Goal: Task Accomplishment & Management: Manage account settings

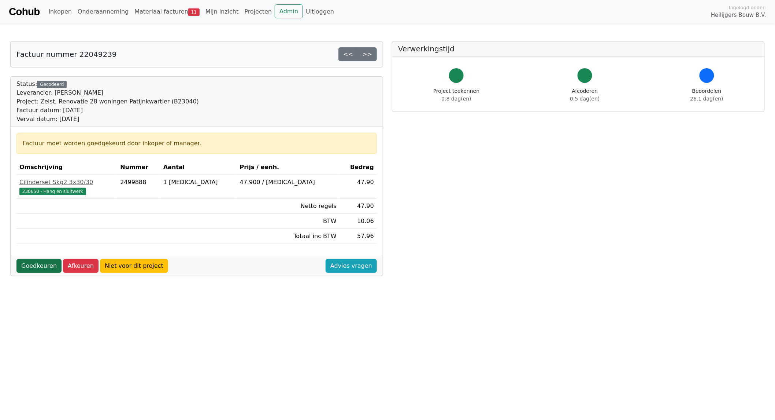
click at [33, 266] on link "Goedkeuren" at bounding box center [38, 266] width 45 height 14
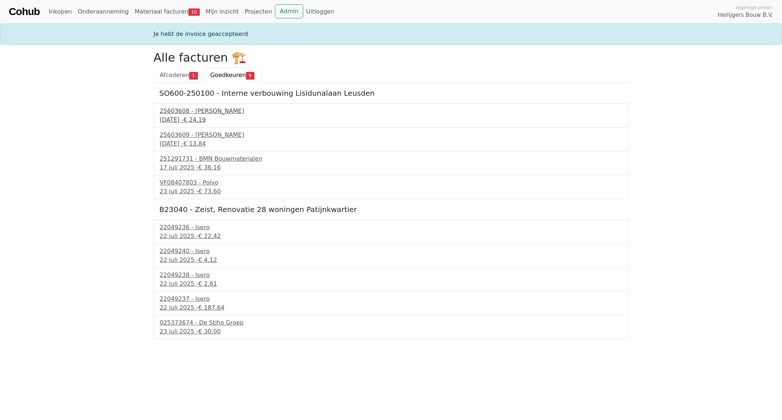
click at [188, 115] on div "25603608 - Van Buuren" at bounding box center [391, 111] width 462 height 9
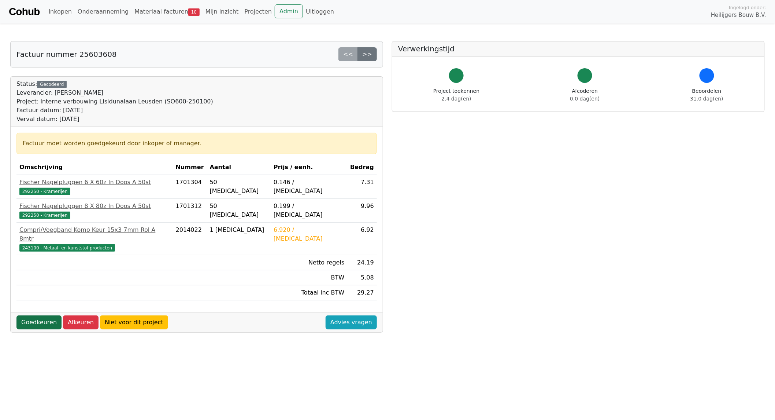
click at [36, 315] on link "Goedkeuren" at bounding box center [38, 322] width 45 height 14
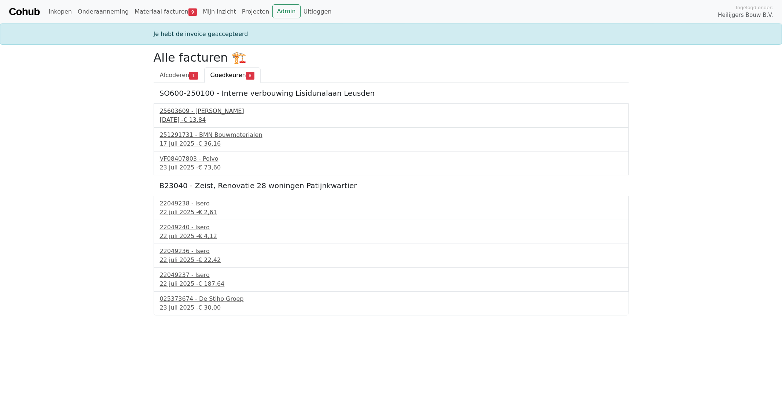
click at [197, 116] on span "€ 13,84" at bounding box center [194, 119] width 22 height 7
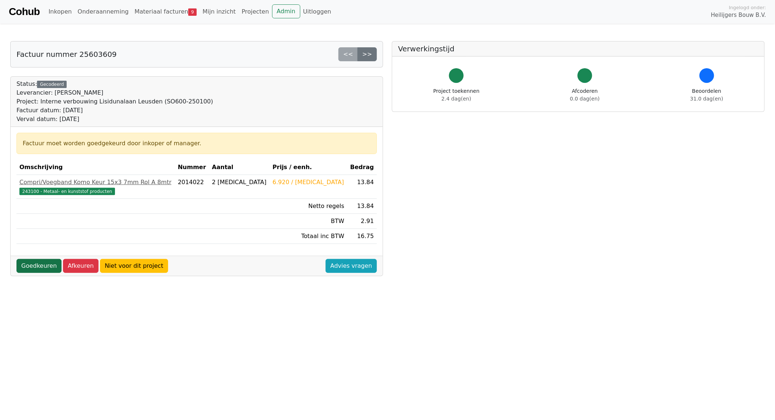
click at [38, 265] on link "Goedkeuren" at bounding box center [38, 266] width 45 height 14
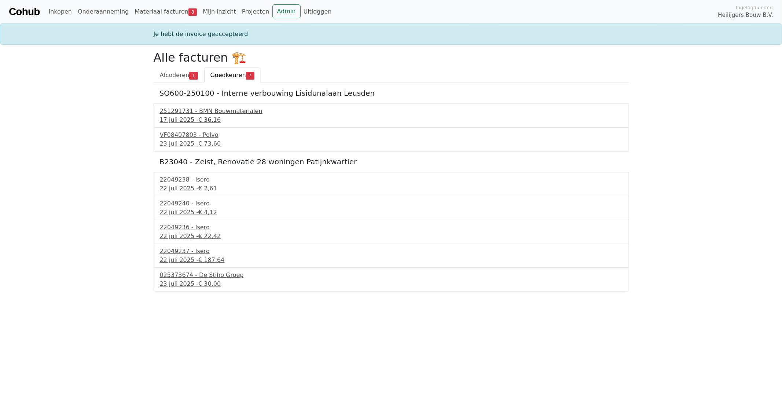
click at [206, 110] on div "251291731 - BMN Bouwmaterialen" at bounding box center [391, 111] width 462 height 9
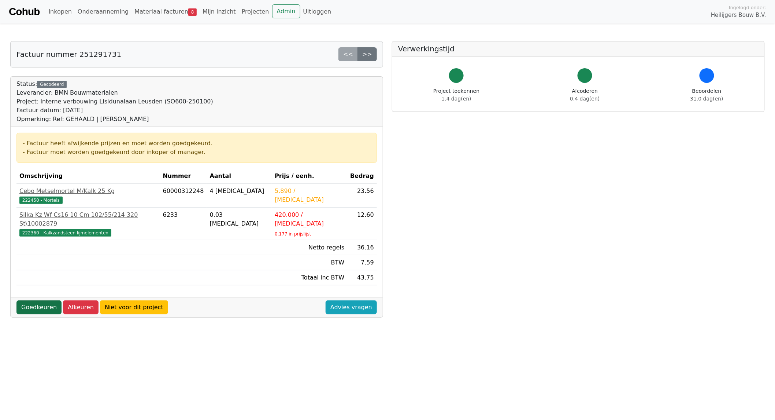
click at [33, 300] on link "Goedkeuren" at bounding box center [38, 307] width 45 height 14
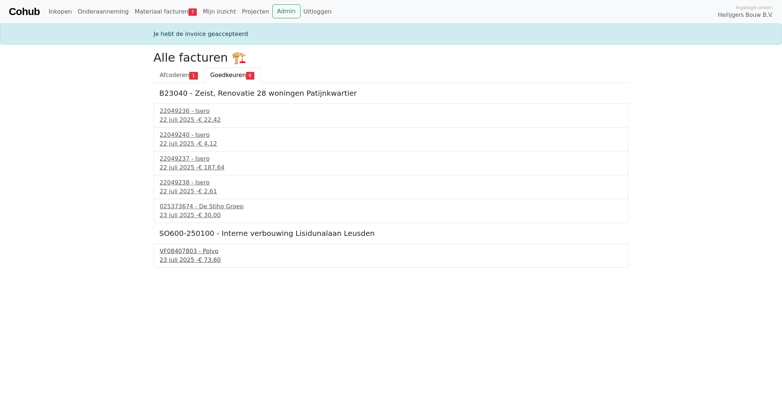
click at [180, 252] on div "VF08407803 - Polvo" at bounding box center [391, 251] width 462 height 9
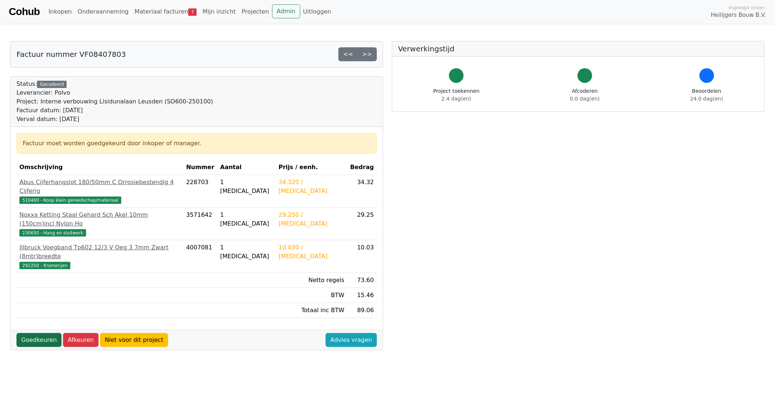
click at [34, 333] on link "Goedkeuren" at bounding box center [38, 340] width 45 height 14
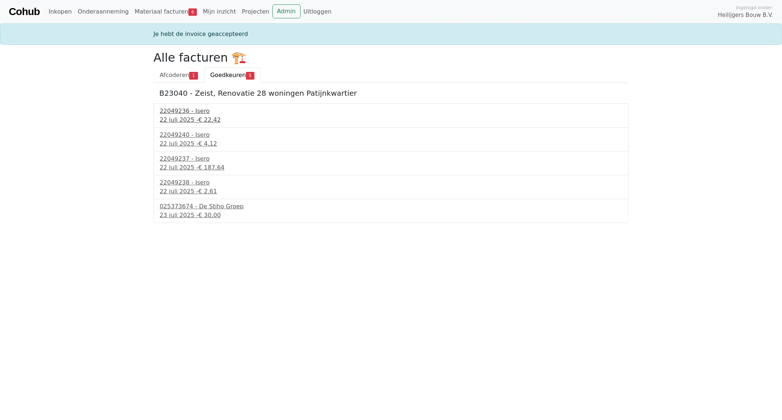
click at [178, 110] on div "22049236 - Isero" at bounding box center [391, 111] width 462 height 9
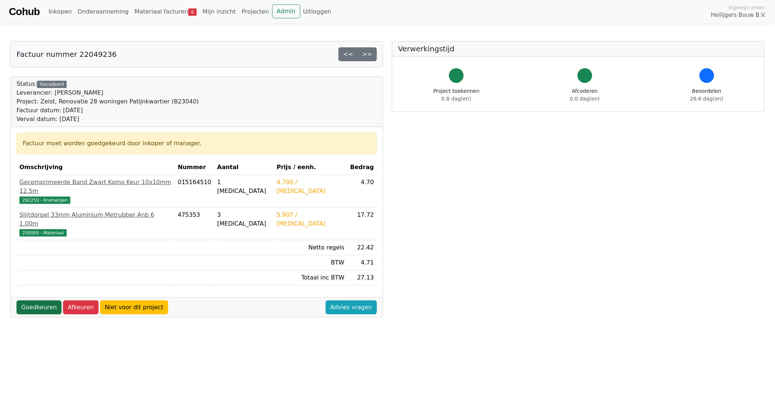
click at [39, 300] on link "Goedkeuren" at bounding box center [38, 307] width 45 height 14
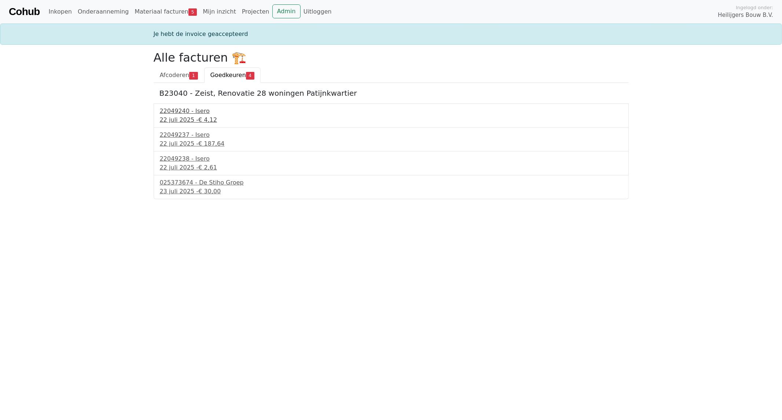
click at [172, 121] on div "22 juli 2025 - € 4,12" at bounding box center [391, 119] width 462 height 9
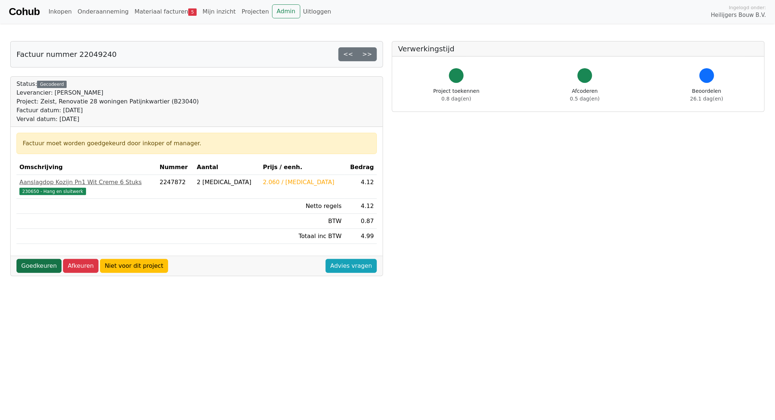
click at [33, 265] on link "Goedkeuren" at bounding box center [38, 266] width 45 height 14
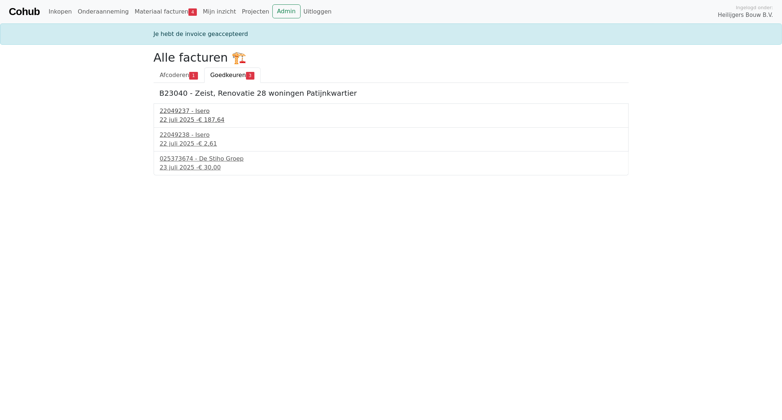
click at [198, 118] on span "€ 187,64" at bounding box center [211, 119] width 26 height 7
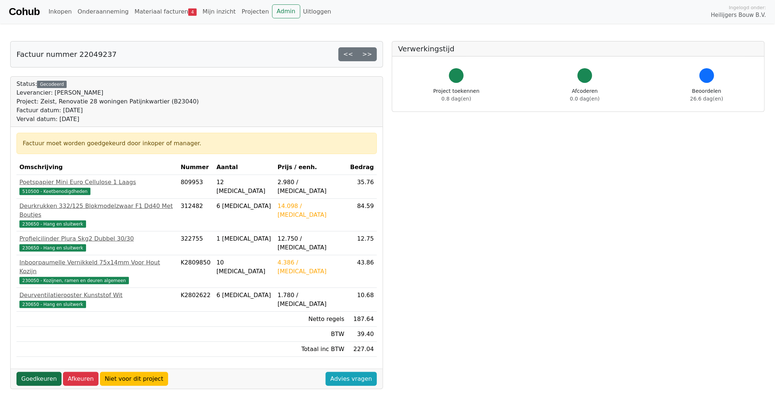
click at [34, 372] on link "Goedkeuren" at bounding box center [38, 379] width 45 height 14
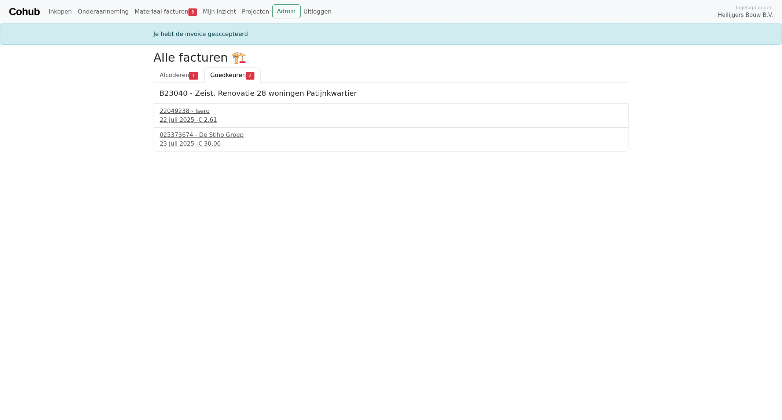
click at [188, 115] on div "22 juli 2025 - € 2,61" at bounding box center [391, 119] width 462 height 9
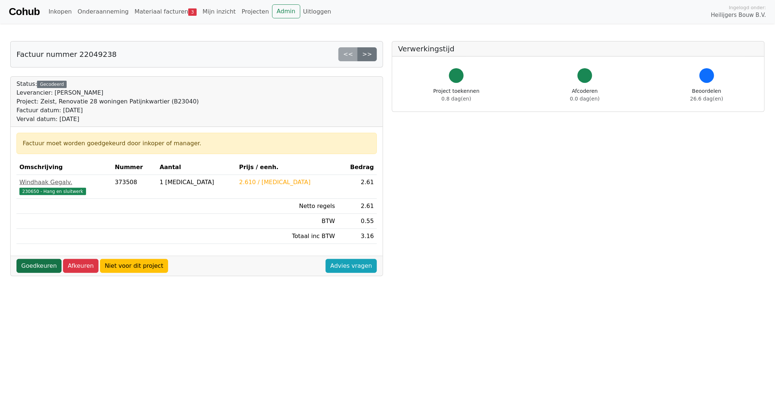
click at [32, 267] on link "Goedkeuren" at bounding box center [38, 266] width 45 height 14
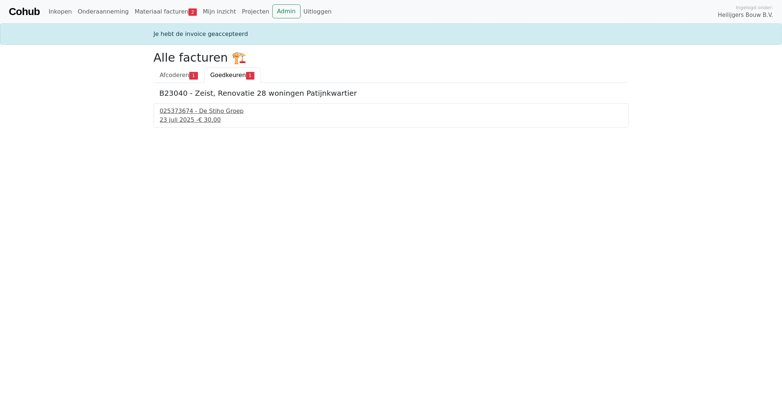
click at [193, 120] on div "[DATE] - € 30,00" at bounding box center [391, 119] width 462 height 9
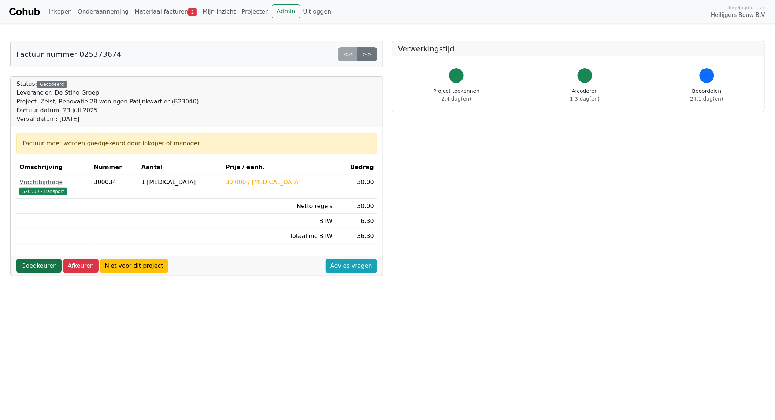
click at [34, 265] on link "Goedkeuren" at bounding box center [38, 266] width 45 height 14
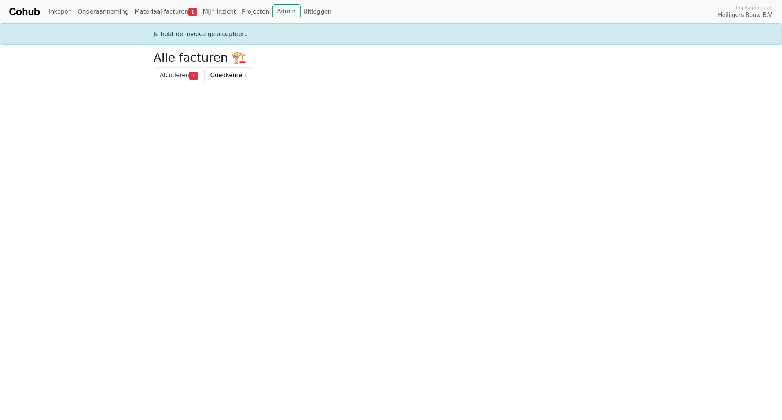
click at [171, 79] on link "Afcoderen 1" at bounding box center [179, 74] width 51 height 15
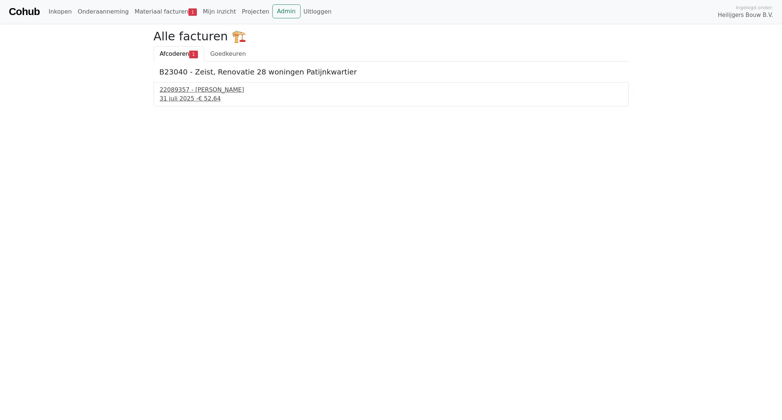
click at [178, 96] on div "31 juli 2025 - € 52,64" at bounding box center [391, 98] width 462 height 9
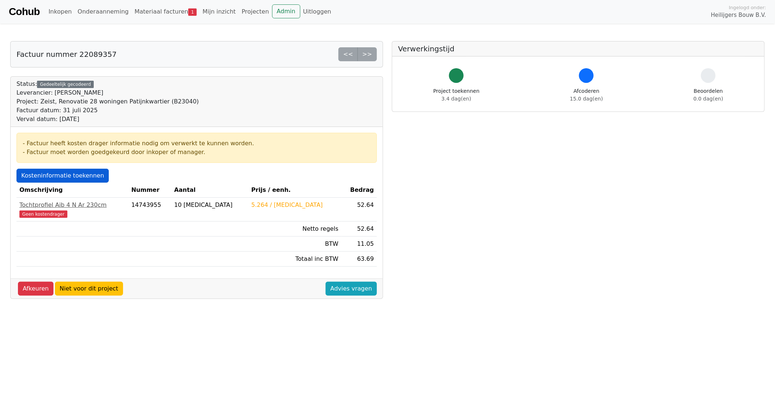
click at [49, 177] on link "Kosteninformatie toekennen" at bounding box center [62, 176] width 92 height 14
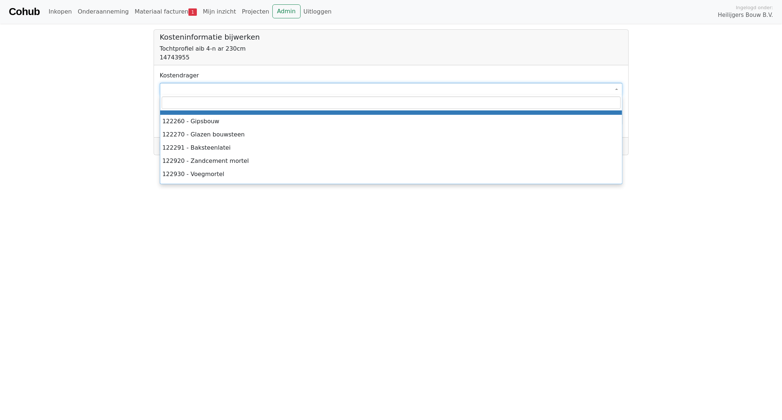
click at [179, 90] on span at bounding box center [391, 89] width 462 height 12
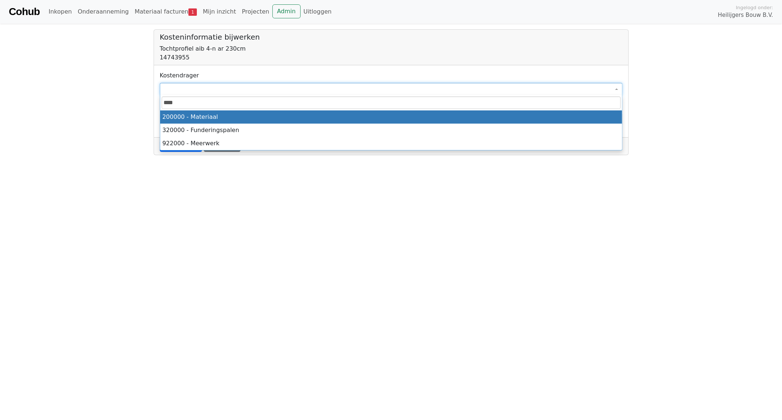
type input "****"
select select "****"
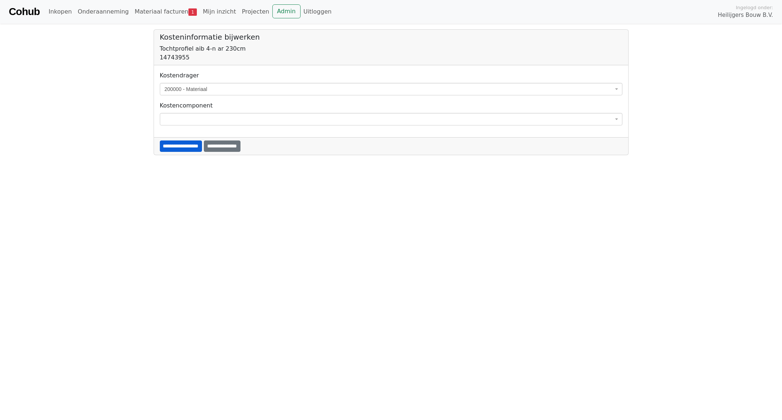
click at [188, 144] on input "**********" at bounding box center [181, 145] width 42 height 11
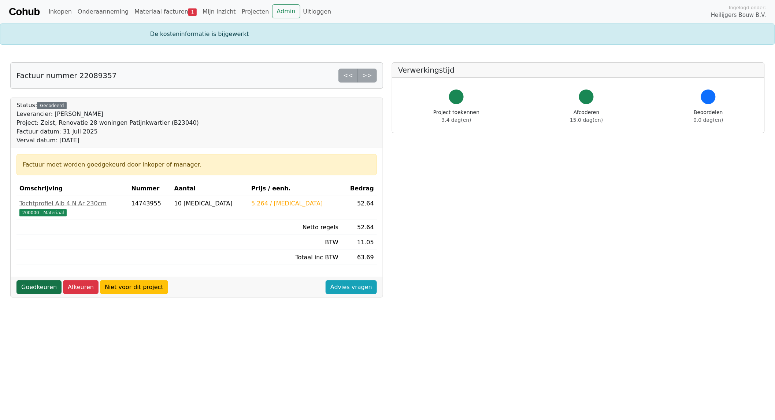
click at [33, 286] on link "Goedkeuren" at bounding box center [38, 287] width 45 height 14
